Goal: Information Seeking & Learning: Find specific fact

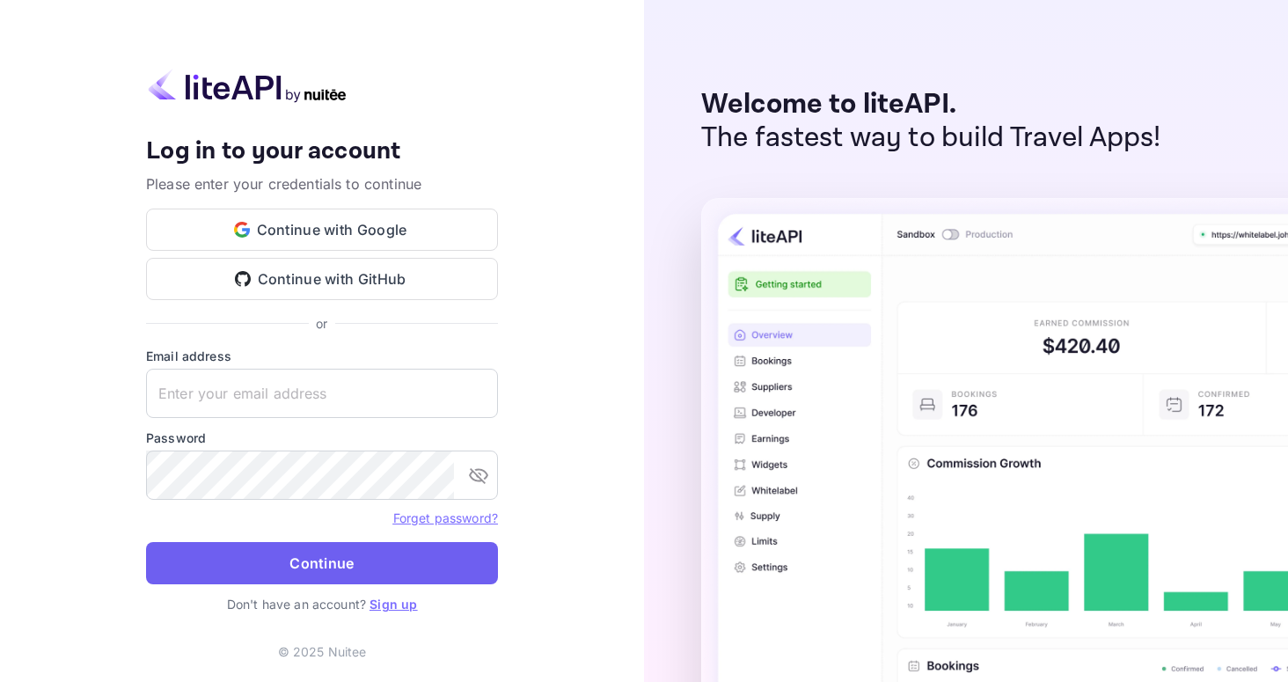
type input "[EMAIL_ADDRESS][DOMAIN_NAME]"
click at [274, 556] on button "Continue" at bounding box center [322, 563] width 352 height 42
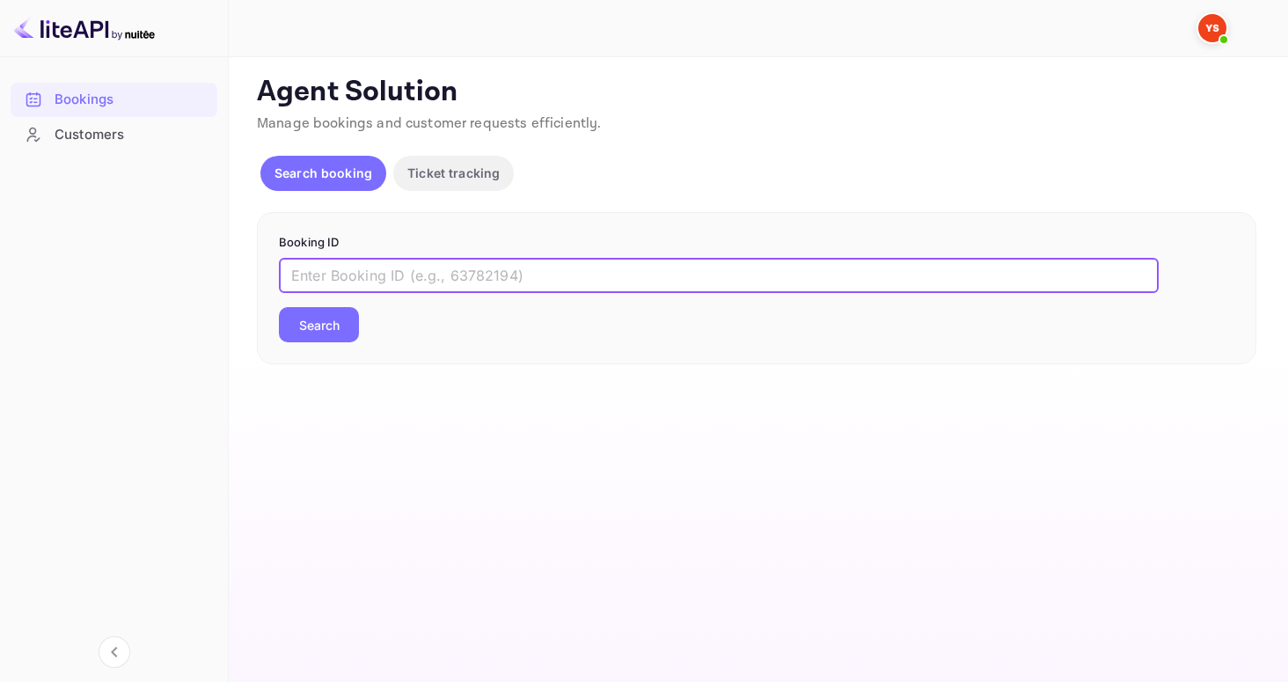
paste input "8902928"
type input "8902928"
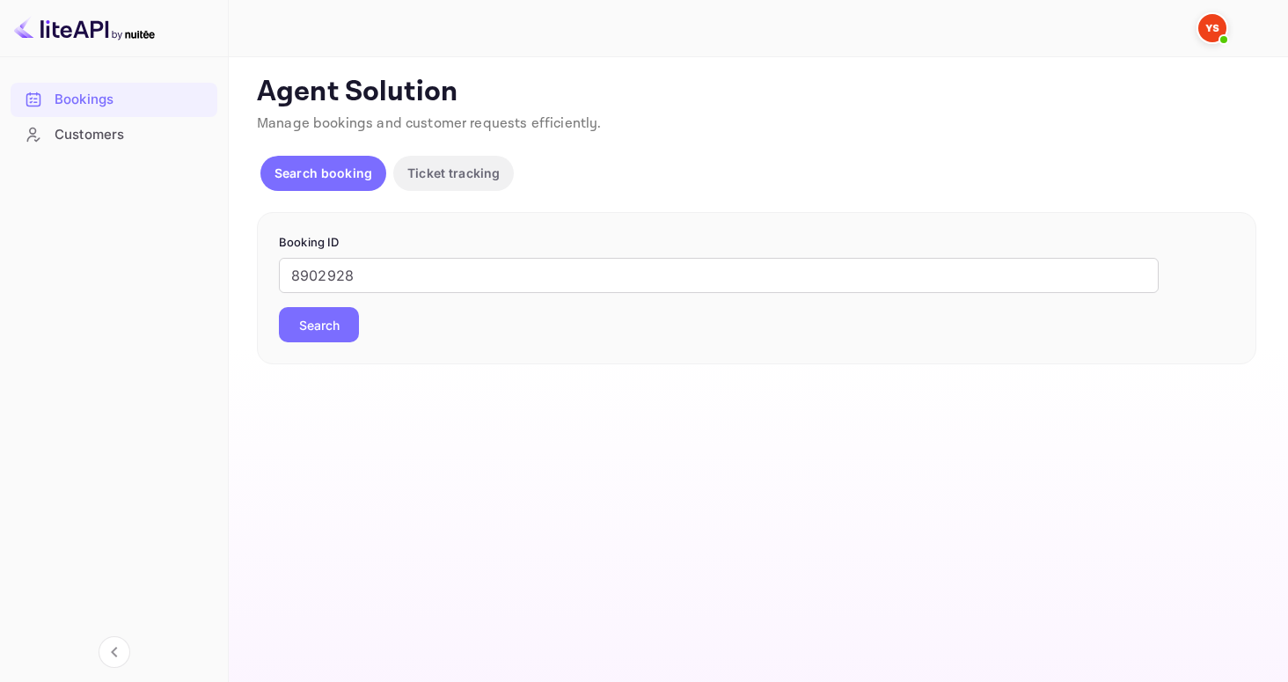
click at [336, 339] on button "Search" at bounding box center [319, 324] width 80 height 35
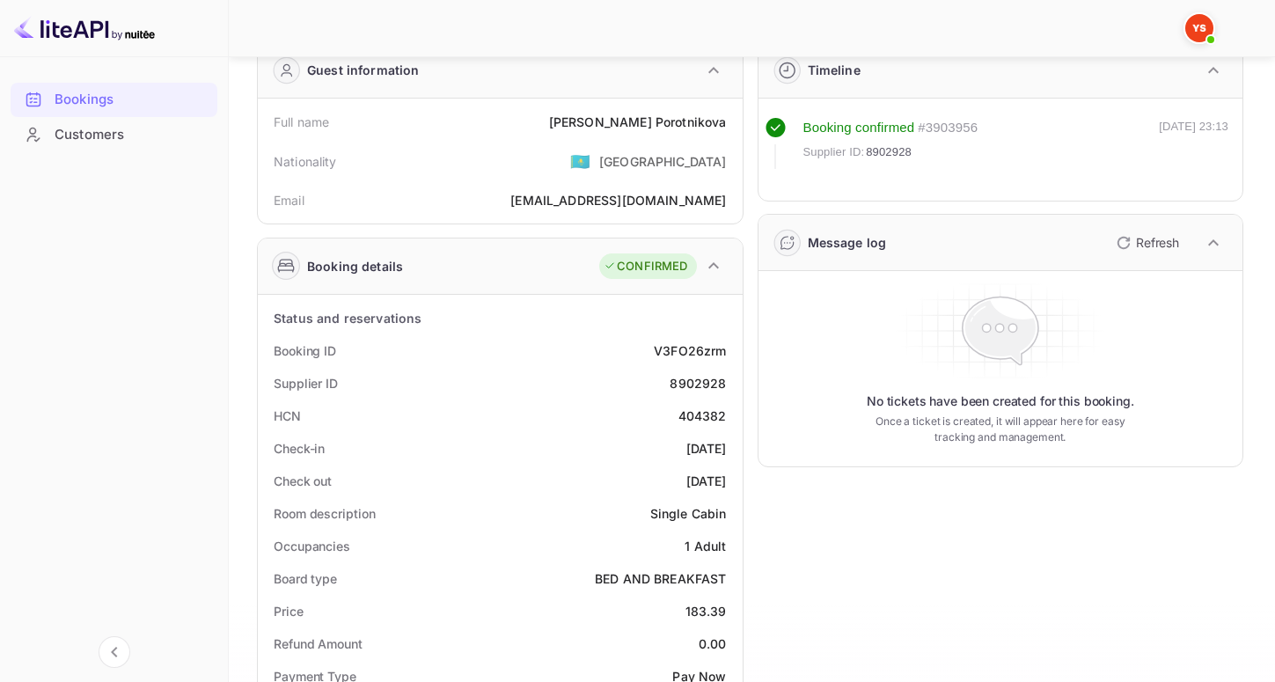
scroll to position [95, 0]
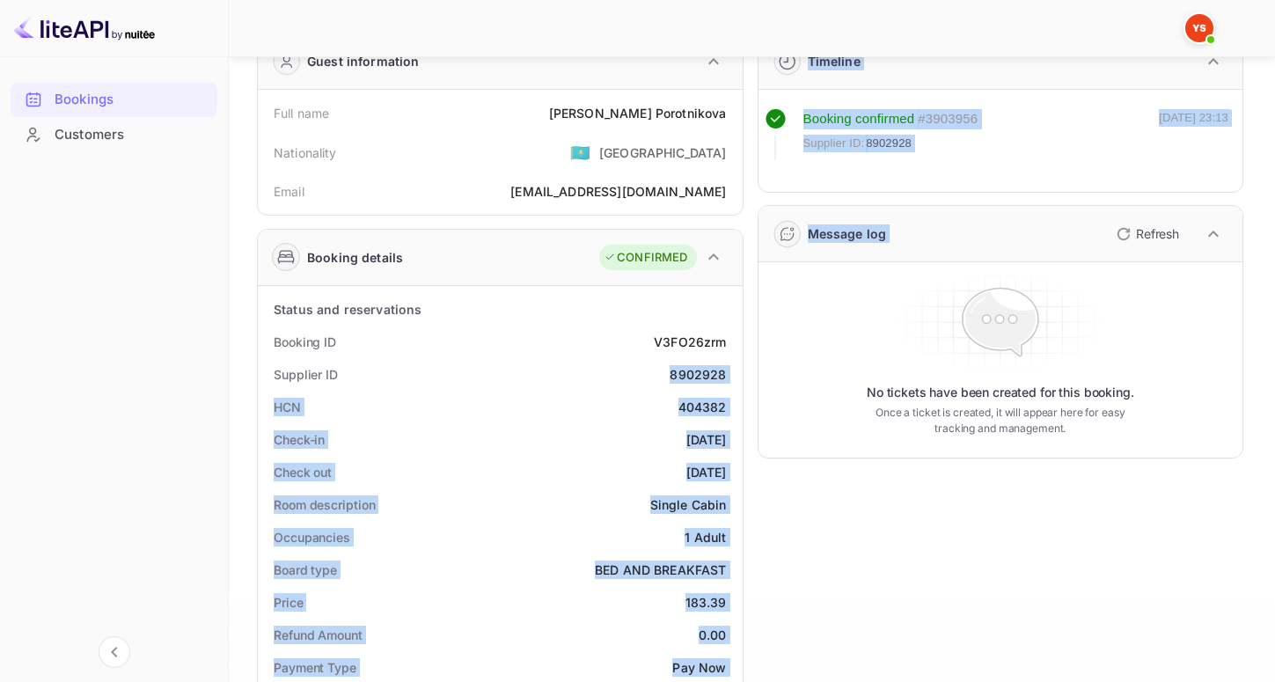
drag, startPoint x: 674, startPoint y: 368, endPoint x: 757, endPoint y: 369, distance: 83.6
click at [757, 369] on div "Guest information Full name [PERSON_NAME] Nationality 🇰🇿 [DEMOGRAPHIC_DATA] Ema…" at bounding box center [743, 659] width 1000 height 1283
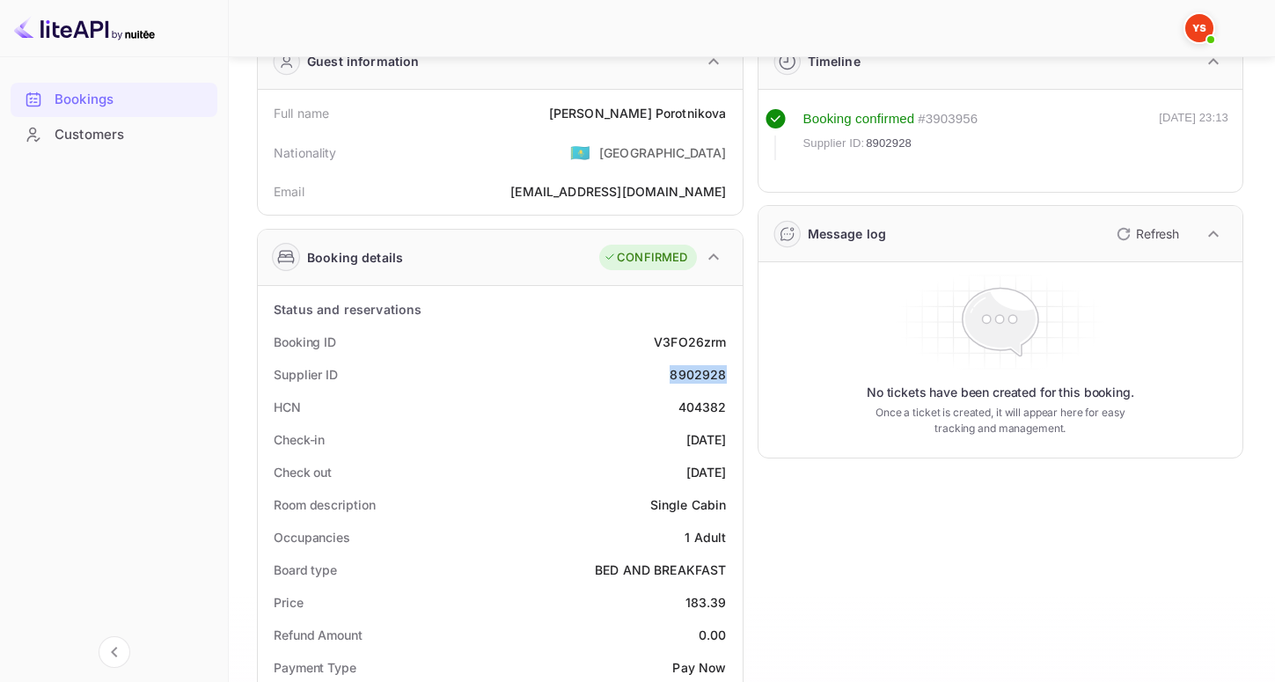
drag, startPoint x: 726, startPoint y: 373, endPoint x: 670, endPoint y: 376, distance: 55.5
click at [670, 376] on div "Supplier ID 8902928" at bounding box center [500, 374] width 471 height 33
copy div "8902928"
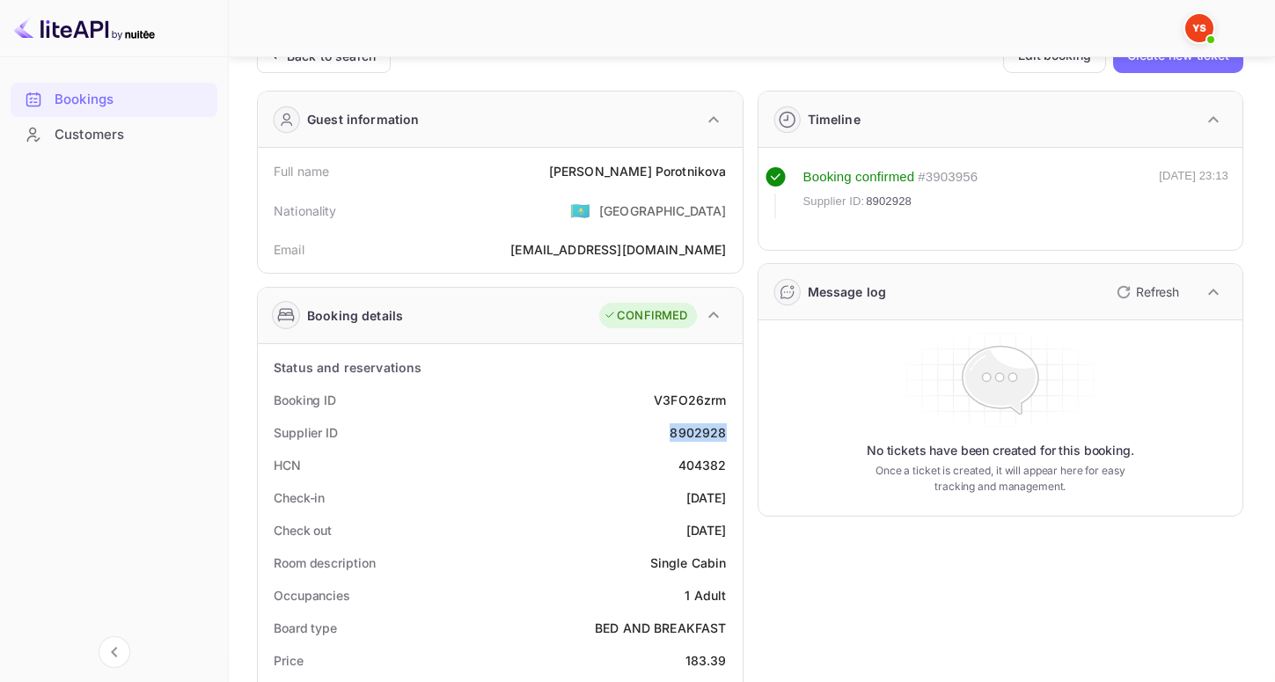
scroll to position [30, 0]
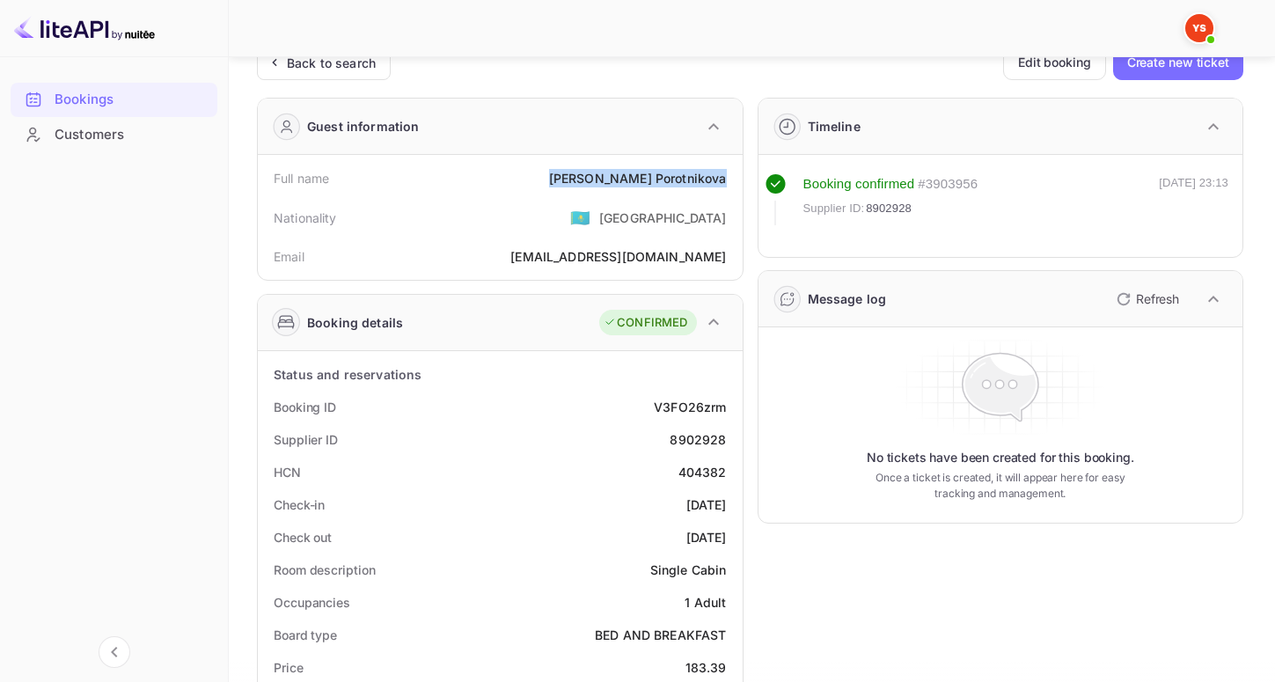
drag, startPoint x: 645, startPoint y: 176, endPoint x: 737, endPoint y: 175, distance: 92.4
click at [737, 175] on div "Full name [PERSON_NAME] Nationality 🇰🇿 [DEMOGRAPHIC_DATA] Email [EMAIL_ADDRESS]…" at bounding box center [500, 217] width 485 height 125
copy div "[PERSON_NAME]"
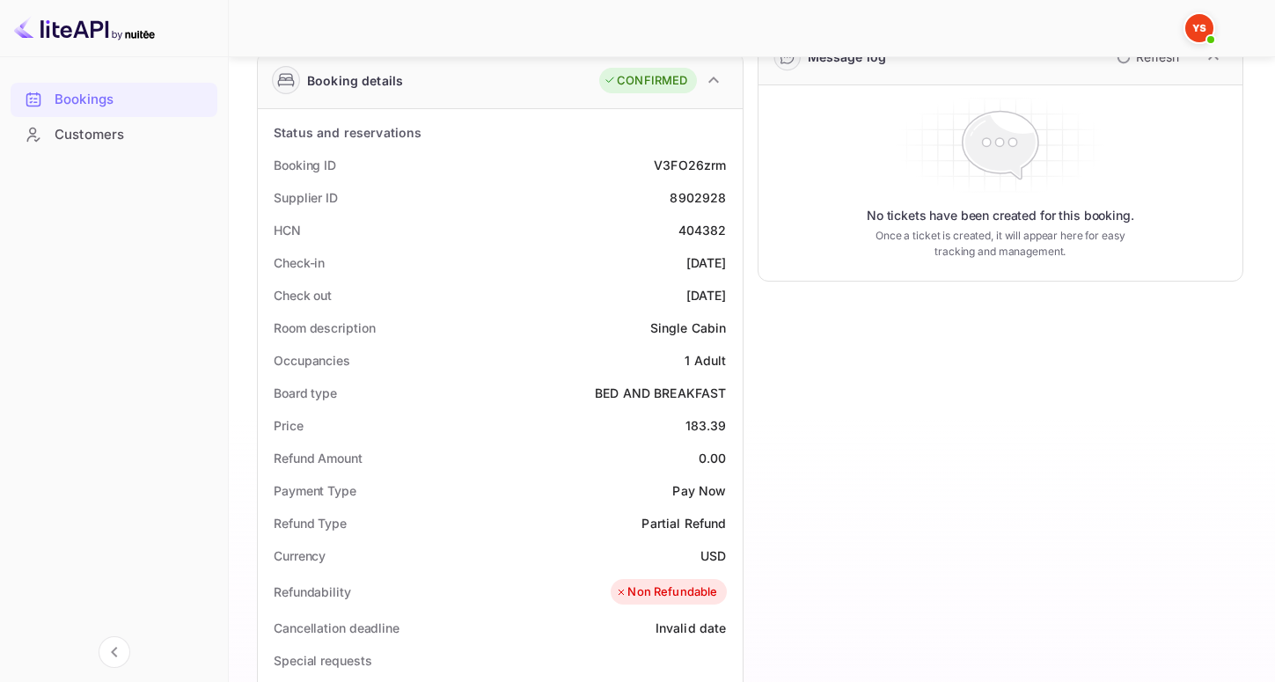
scroll to position [283, 0]
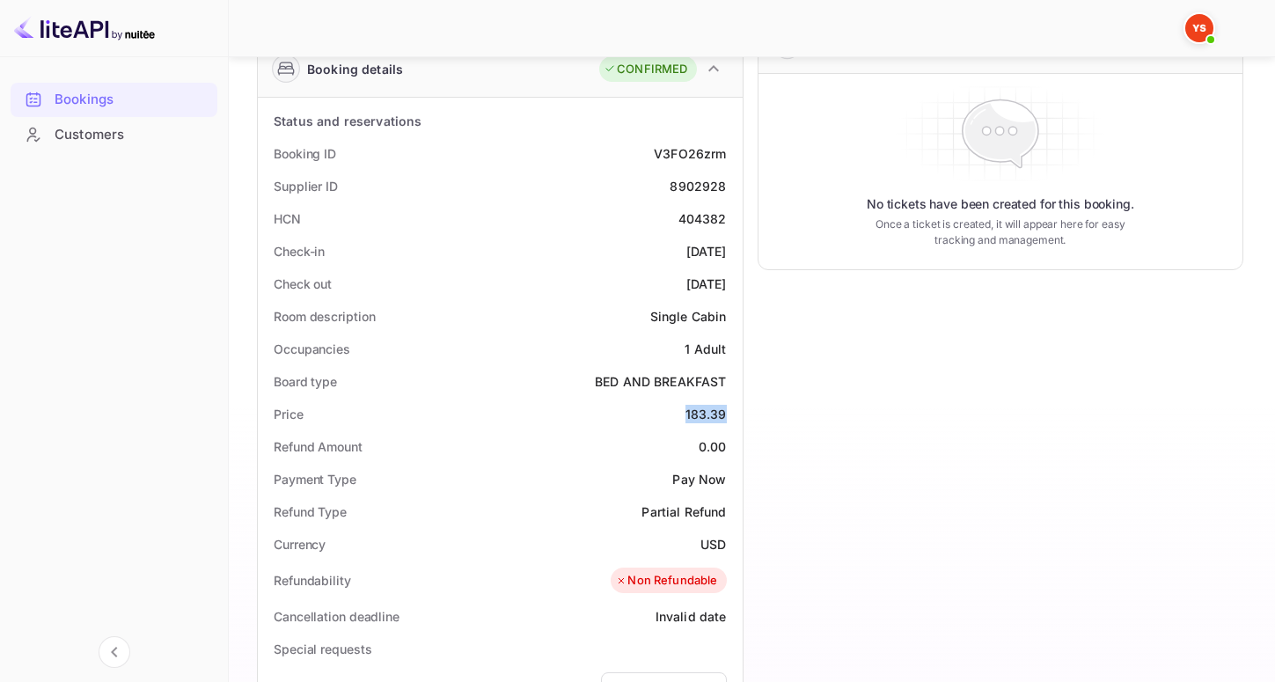
drag, startPoint x: 682, startPoint y: 419, endPoint x: 729, endPoint y: 415, distance: 47.6
click at [729, 415] on div "Price 183.39" at bounding box center [500, 414] width 471 height 33
copy div "183.39"
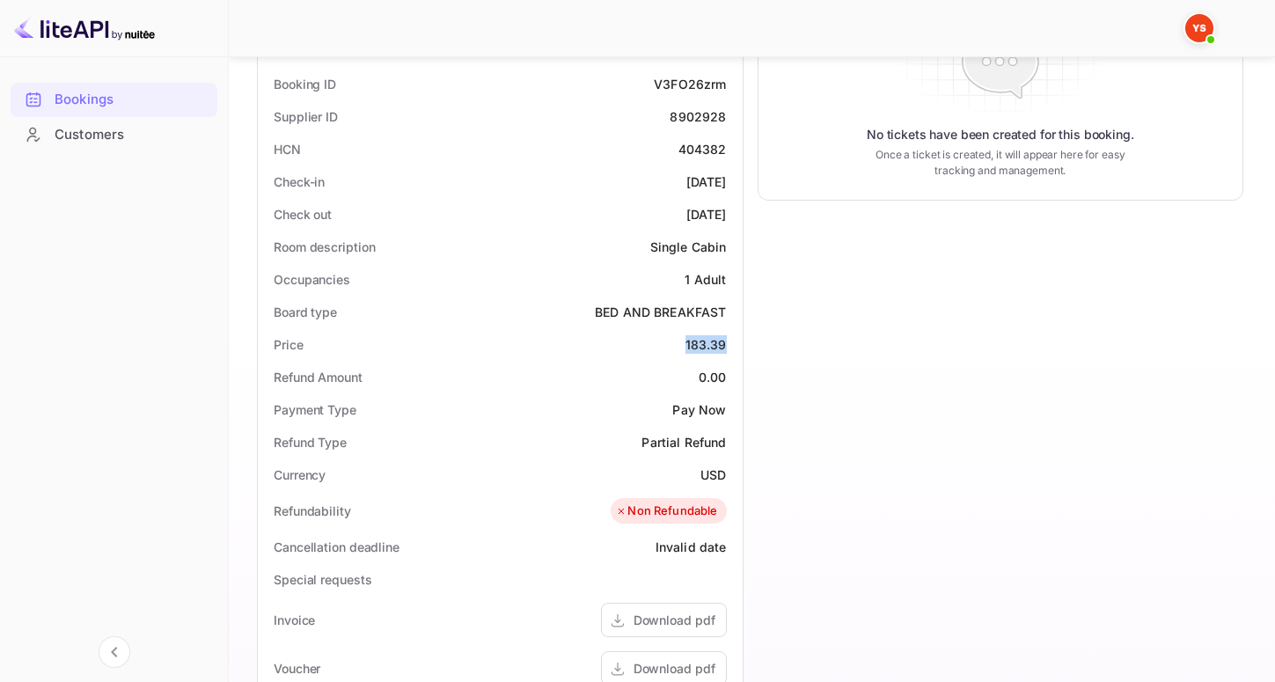
scroll to position [403, 0]
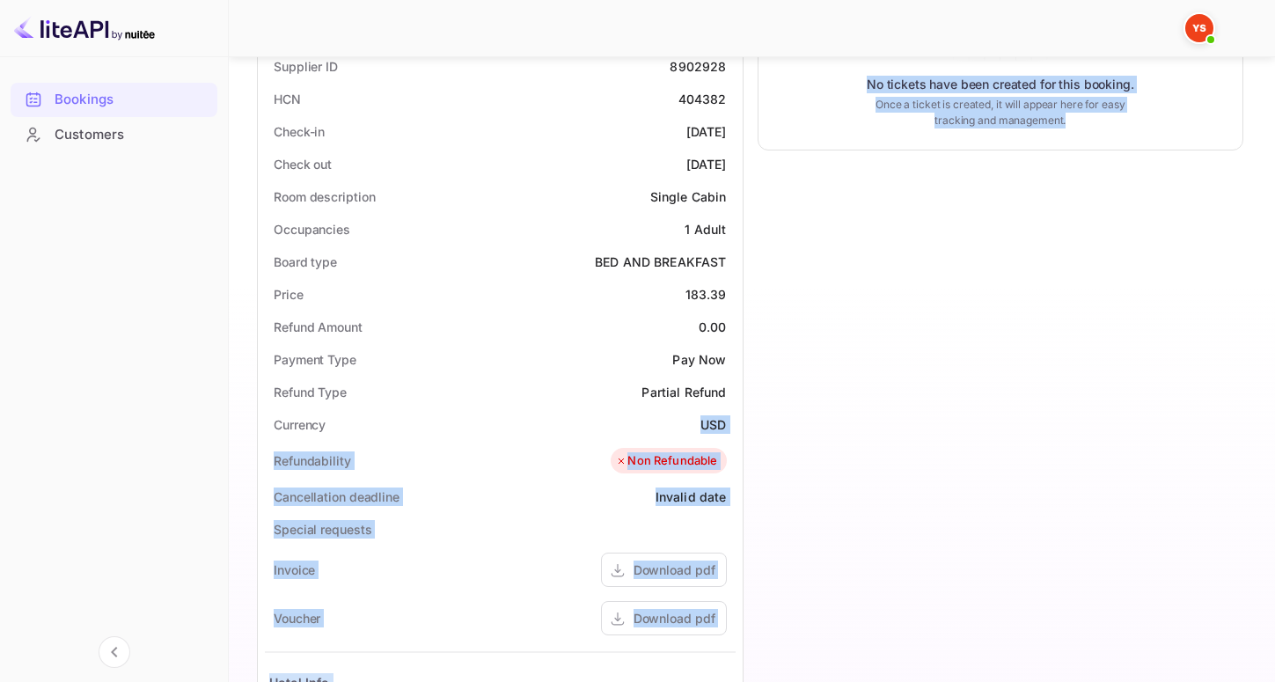
drag, startPoint x: 698, startPoint y: 424, endPoint x: 749, endPoint y: 424, distance: 51.9
click at [749, 424] on div "Guest information Full name [PERSON_NAME] Nationality 🇰🇿 [DEMOGRAPHIC_DATA] Ema…" at bounding box center [743, 352] width 1000 height 1283
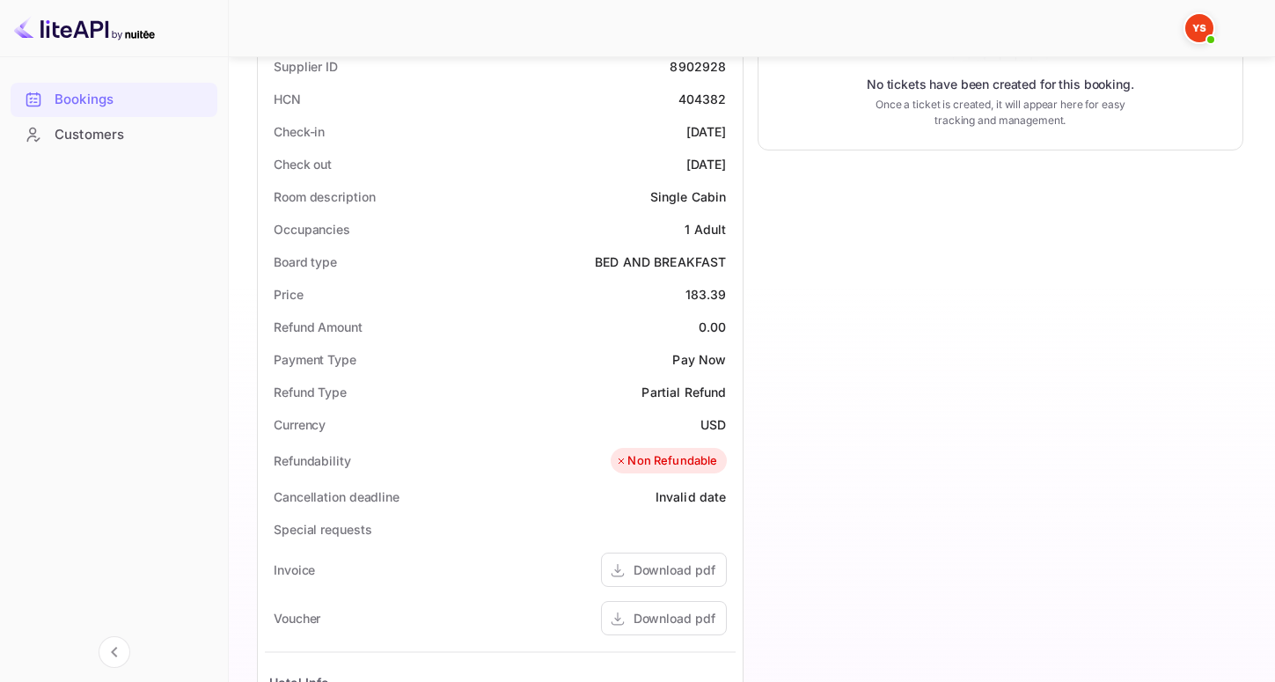
click at [762, 442] on div "Timeline Booking confirmed # 3903956 Supplier ID: 8902928 [DATE] 23:13 Message …" at bounding box center [993, 352] width 501 height 1283
drag, startPoint x: 727, startPoint y: 425, endPoint x: 700, endPoint y: 424, distance: 27.3
click at [700, 424] on div "Currency USD" at bounding box center [500, 424] width 471 height 33
copy div "USD"
